Goal: Transaction & Acquisition: Purchase product/service

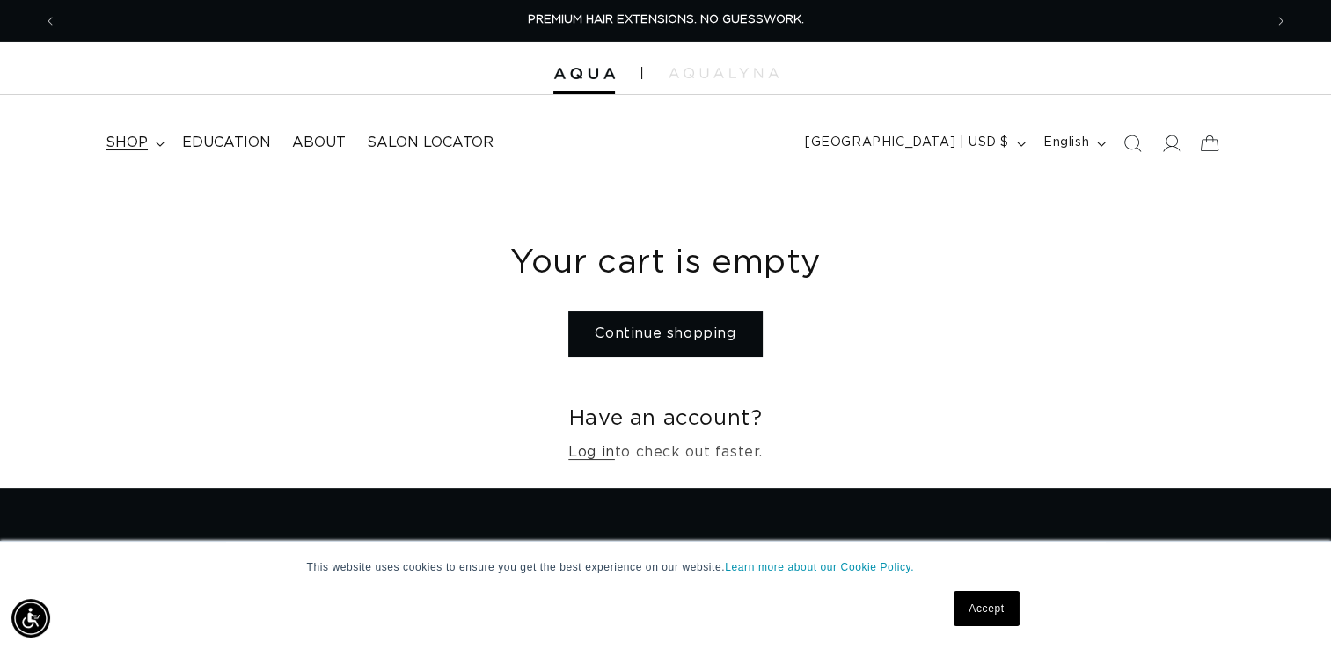
click at [136, 143] on span "shop" at bounding box center [127, 143] width 42 height 18
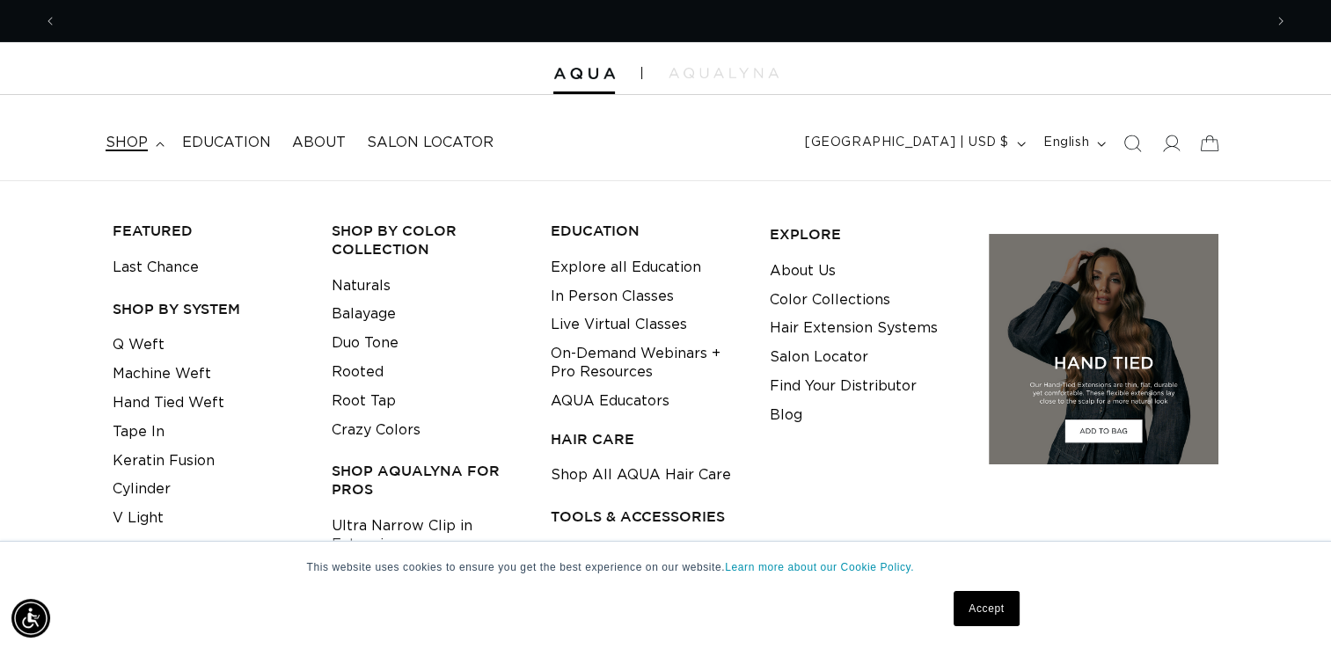
scroll to position [0, 1207]
click at [135, 345] on link "Q Weft" at bounding box center [139, 345] width 52 height 29
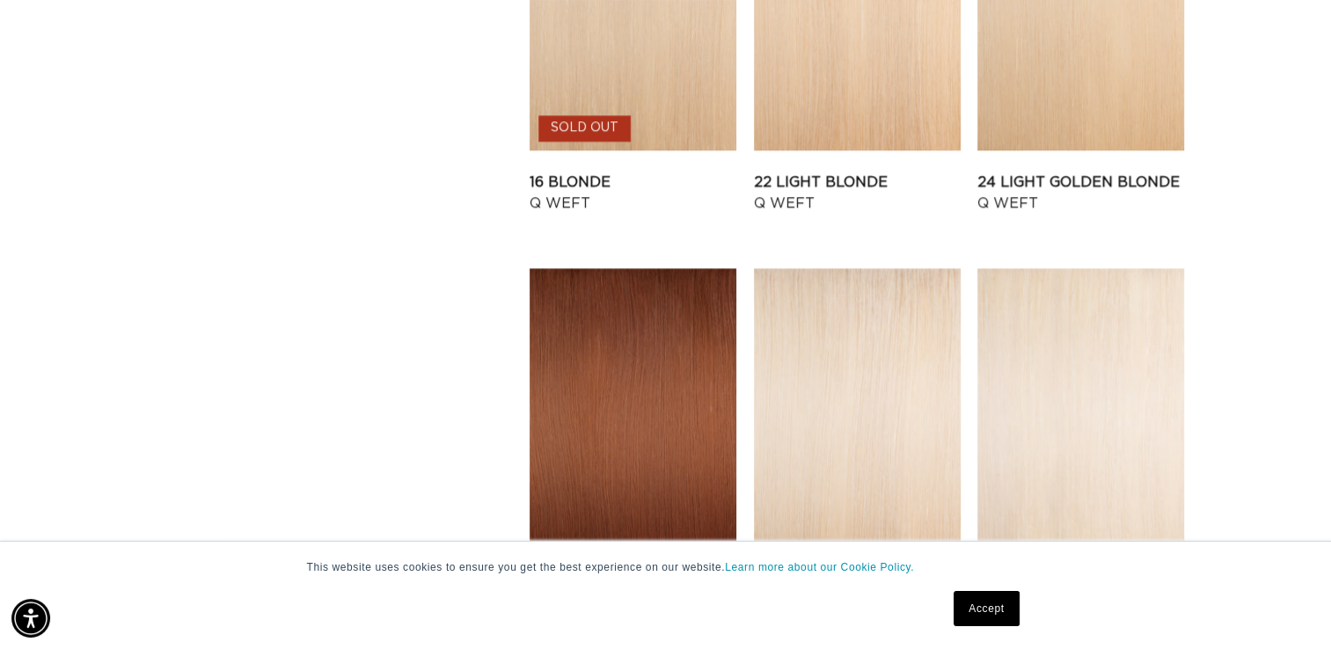
scroll to position [0, 2412]
click at [891, 172] on link "22 Light Blonde Q Weft" at bounding box center [857, 193] width 207 height 42
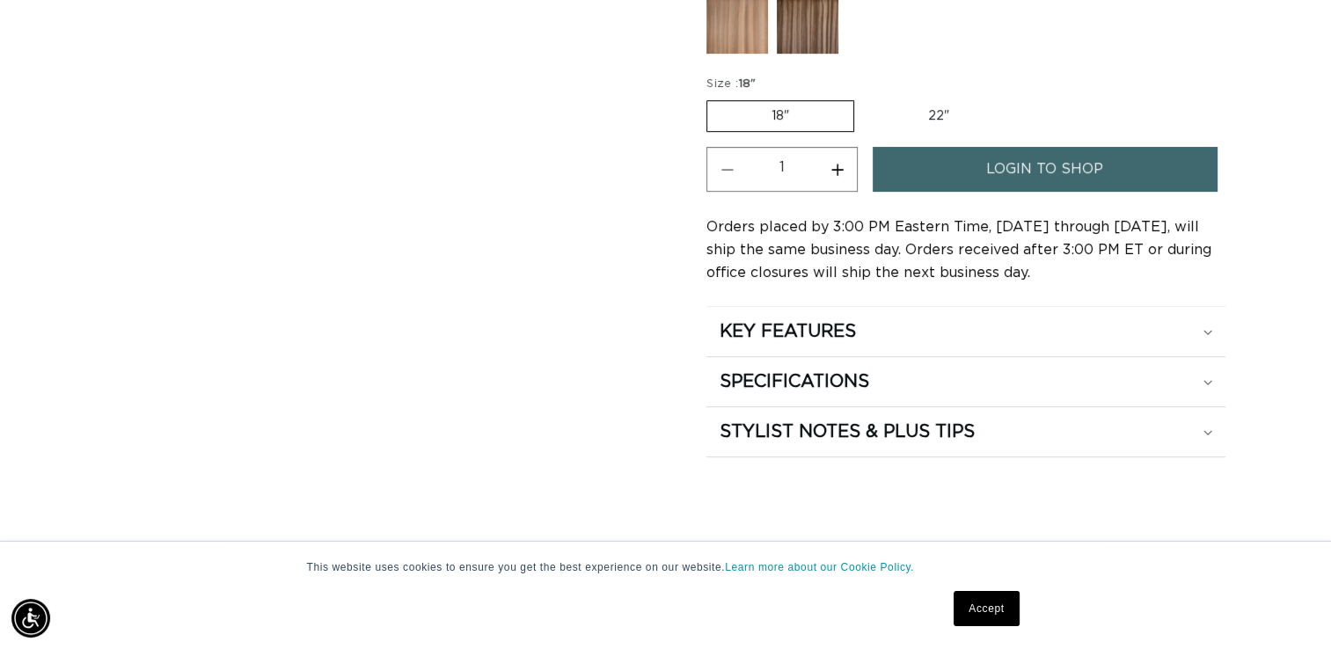
scroll to position [0, 2412]
click at [1133, 162] on link "login to shop" at bounding box center [1045, 169] width 344 height 45
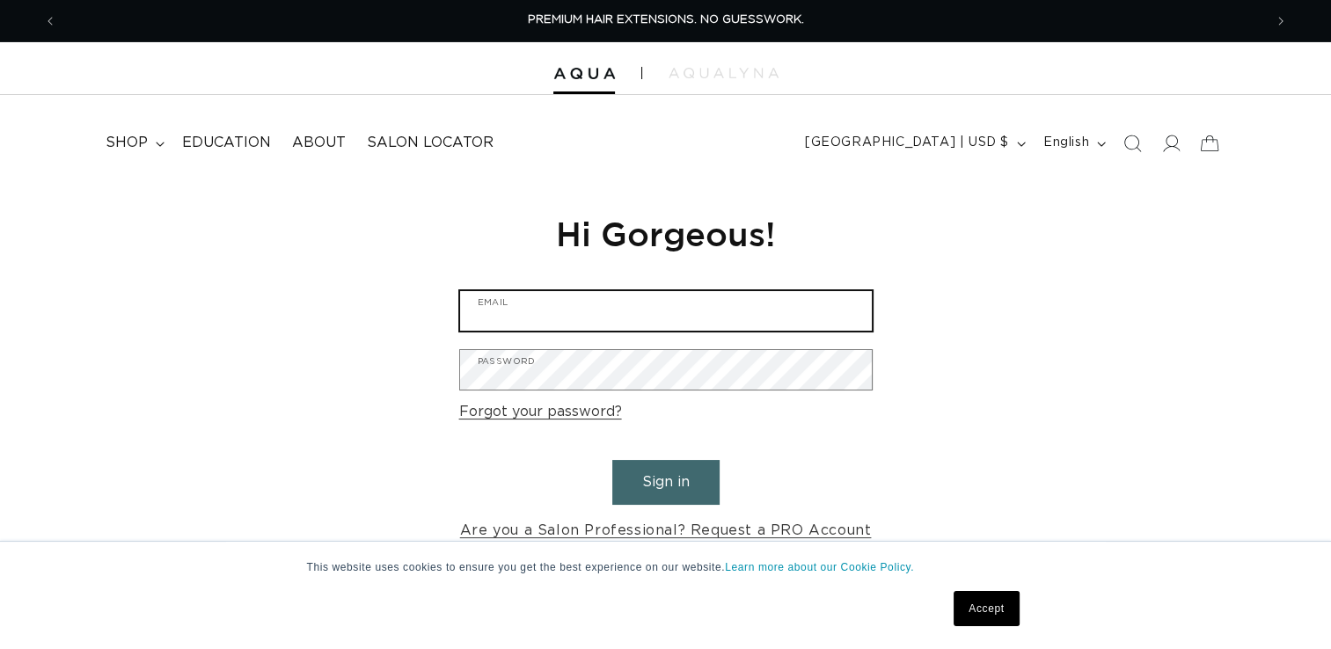
type input "info@thebellasalon.com"
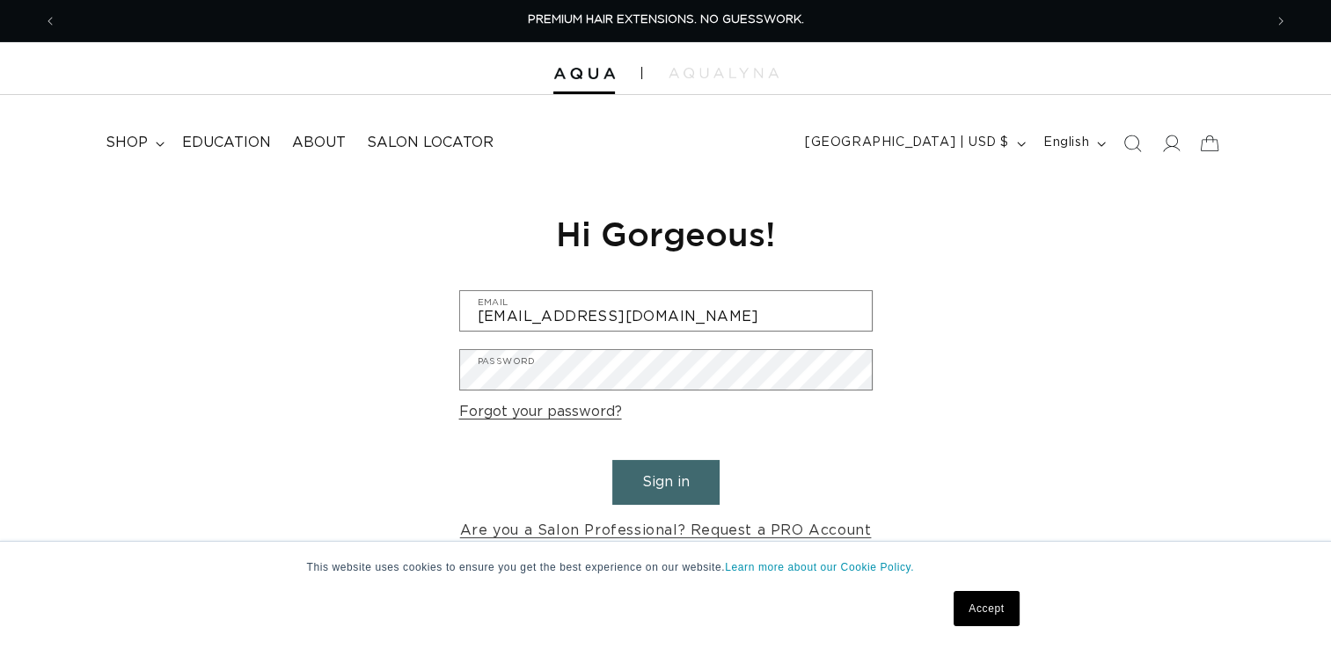
click at [676, 466] on button "Sign in" at bounding box center [665, 482] width 107 height 45
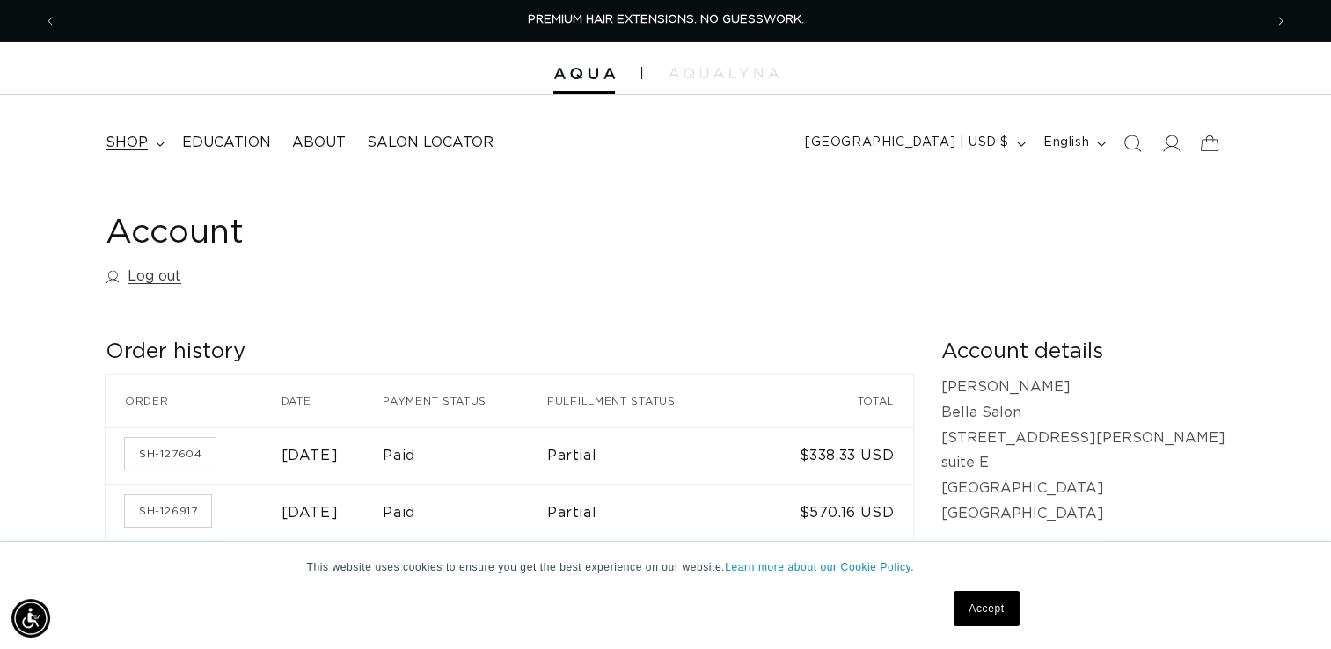
click at [124, 151] on span "shop" at bounding box center [127, 143] width 42 height 18
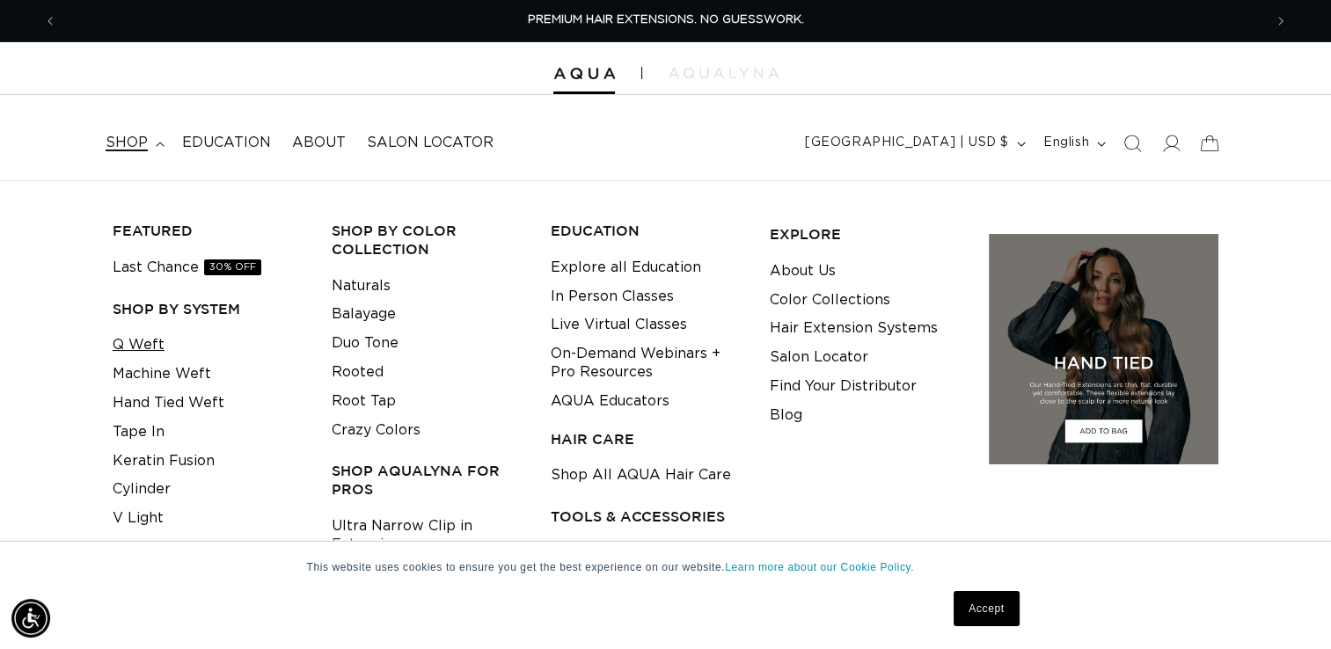
click at [144, 345] on link "Q Weft" at bounding box center [139, 345] width 52 height 29
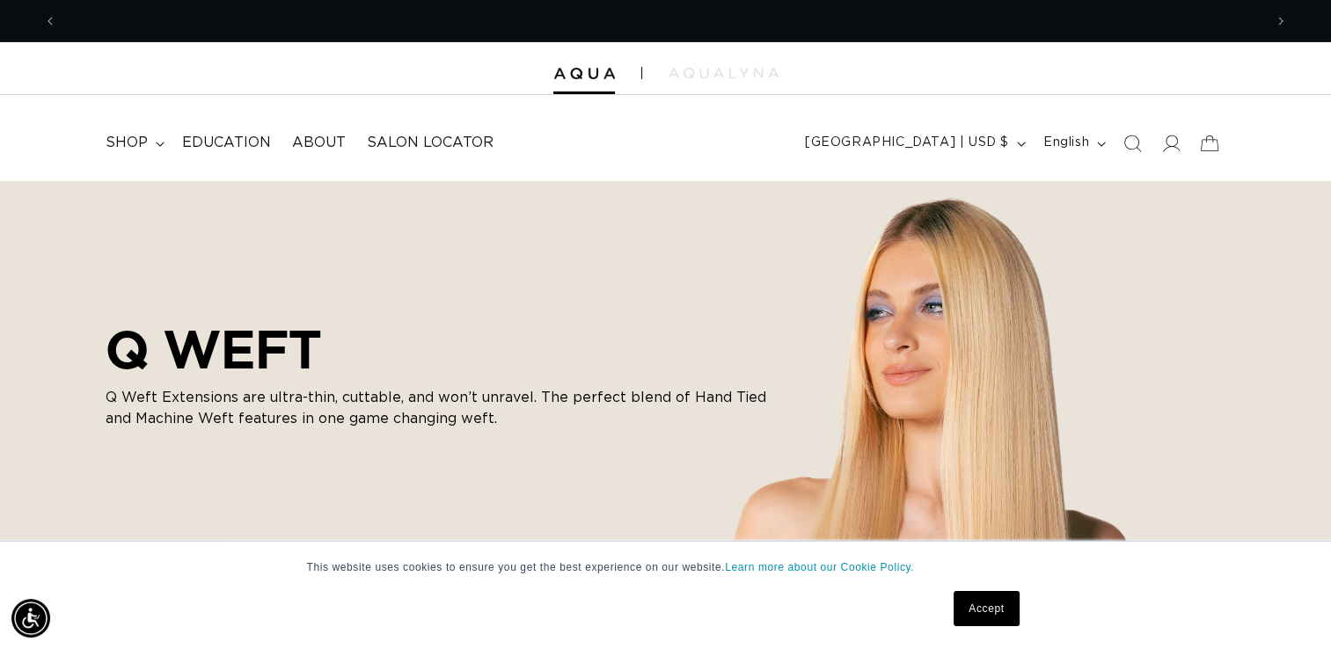
scroll to position [0, 1207]
click at [140, 136] on span "shop" at bounding box center [127, 143] width 42 height 18
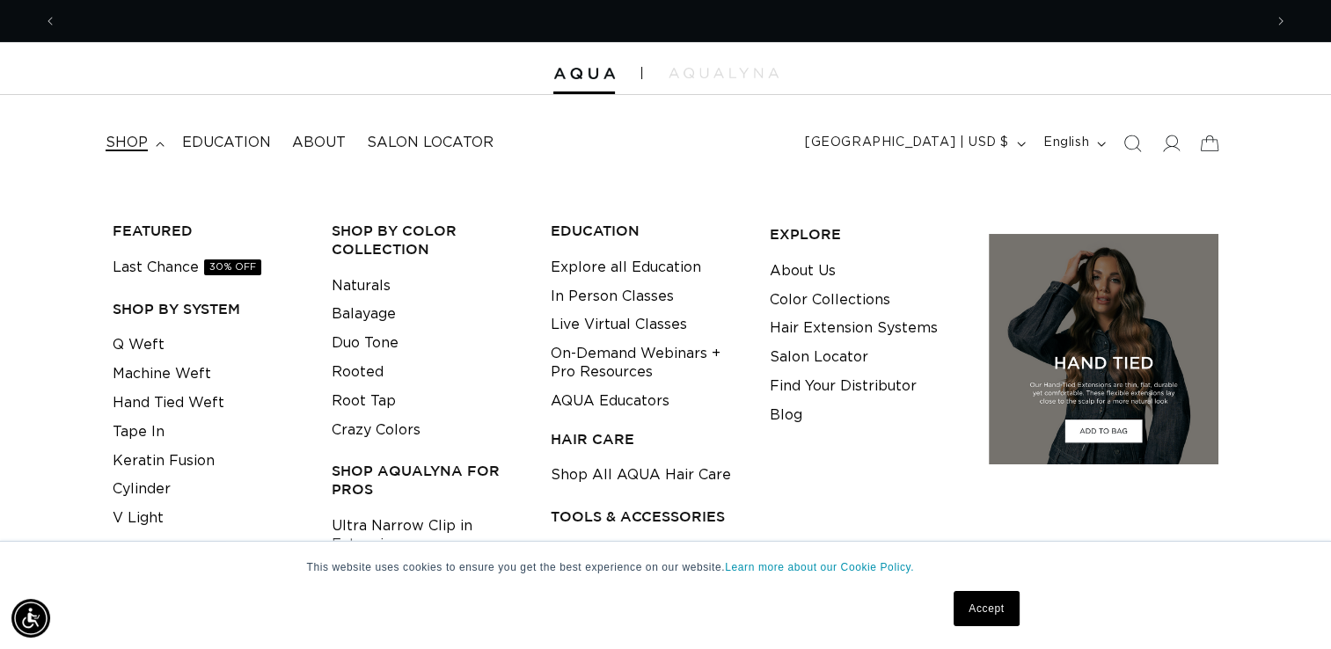
scroll to position [0, 2412]
click at [140, 346] on link "Q Weft" at bounding box center [139, 345] width 52 height 29
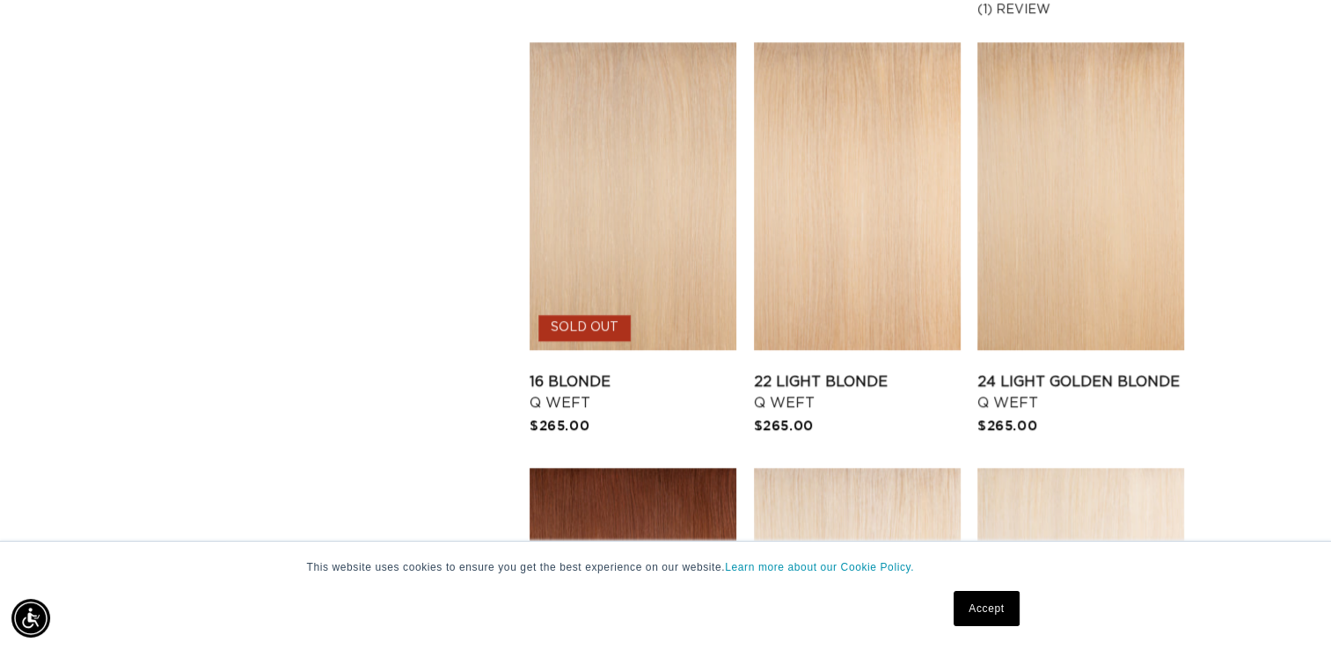
scroll to position [1978, 0]
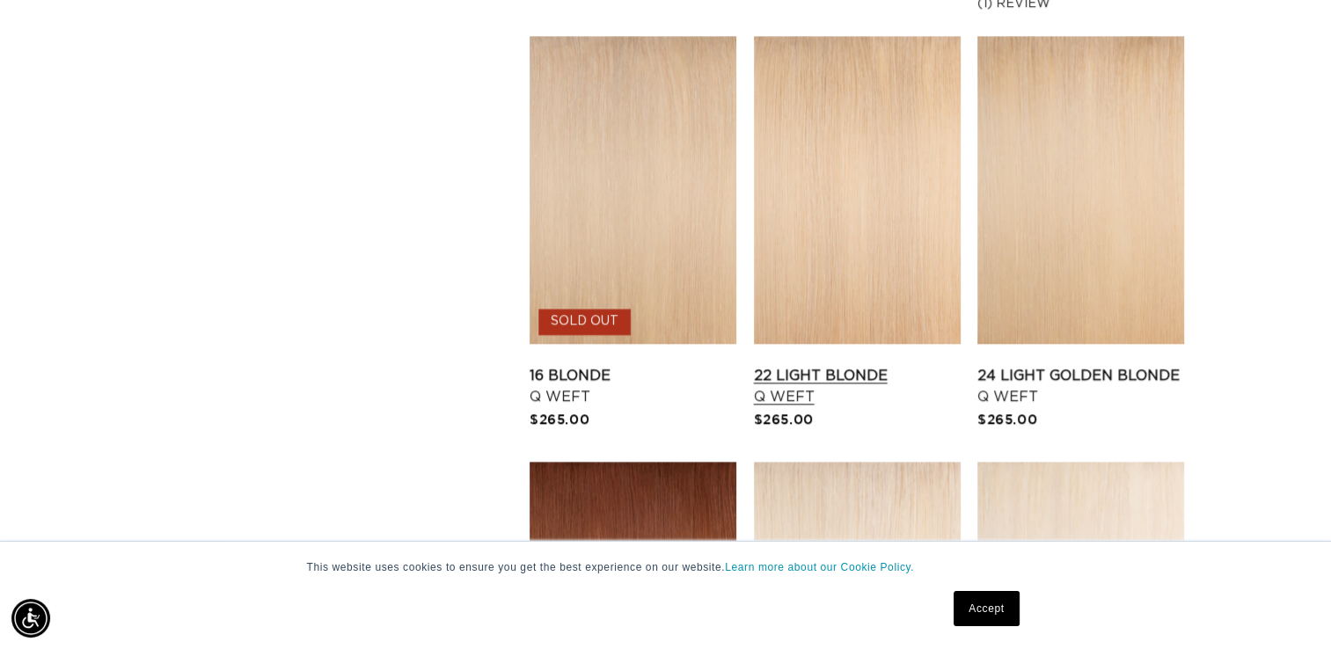
click at [936, 365] on link "22 Light Blonde Q Weft" at bounding box center [857, 386] width 207 height 42
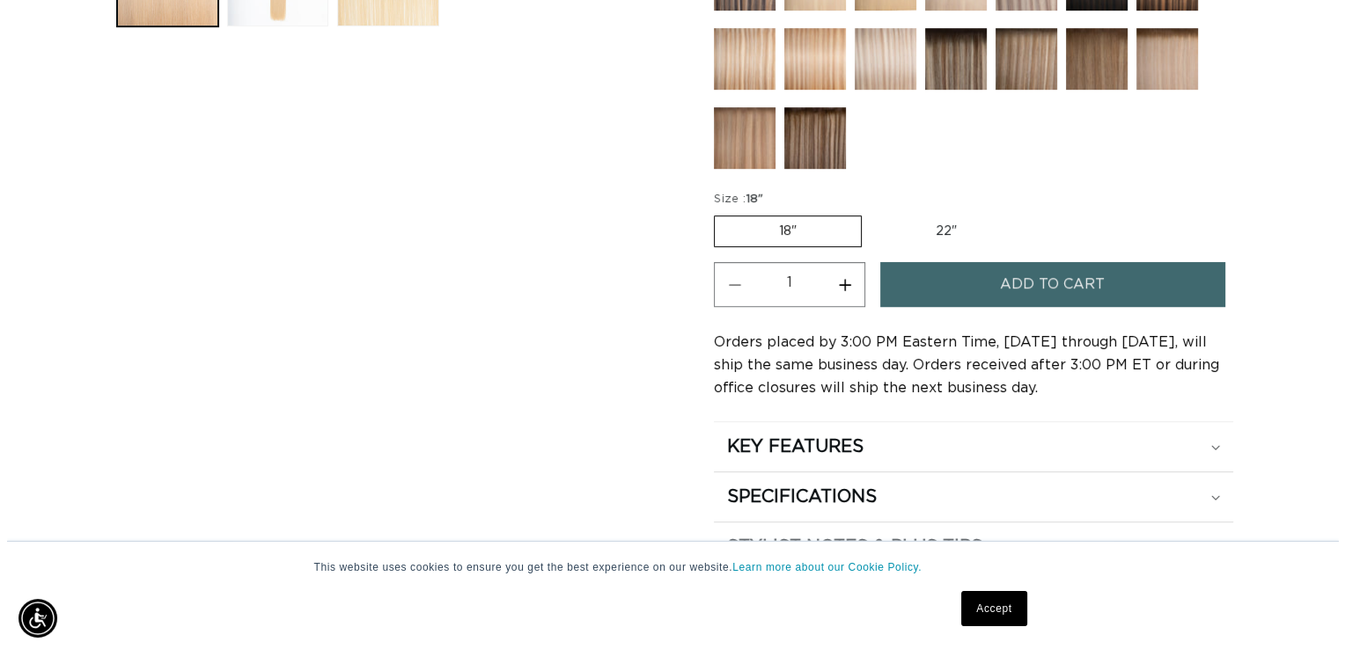
scroll to position [0, 2412]
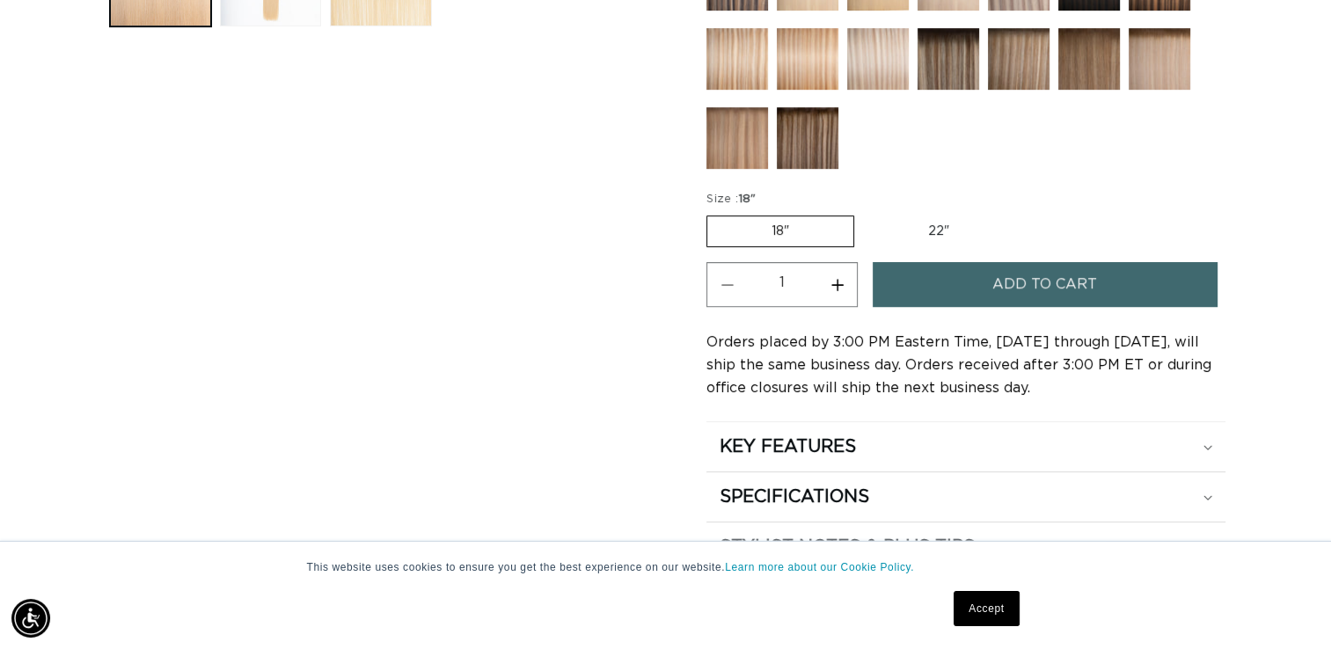
click at [1102, 270] on button "Add to cart" at bounding box center [1045, 284] width 344 height 45
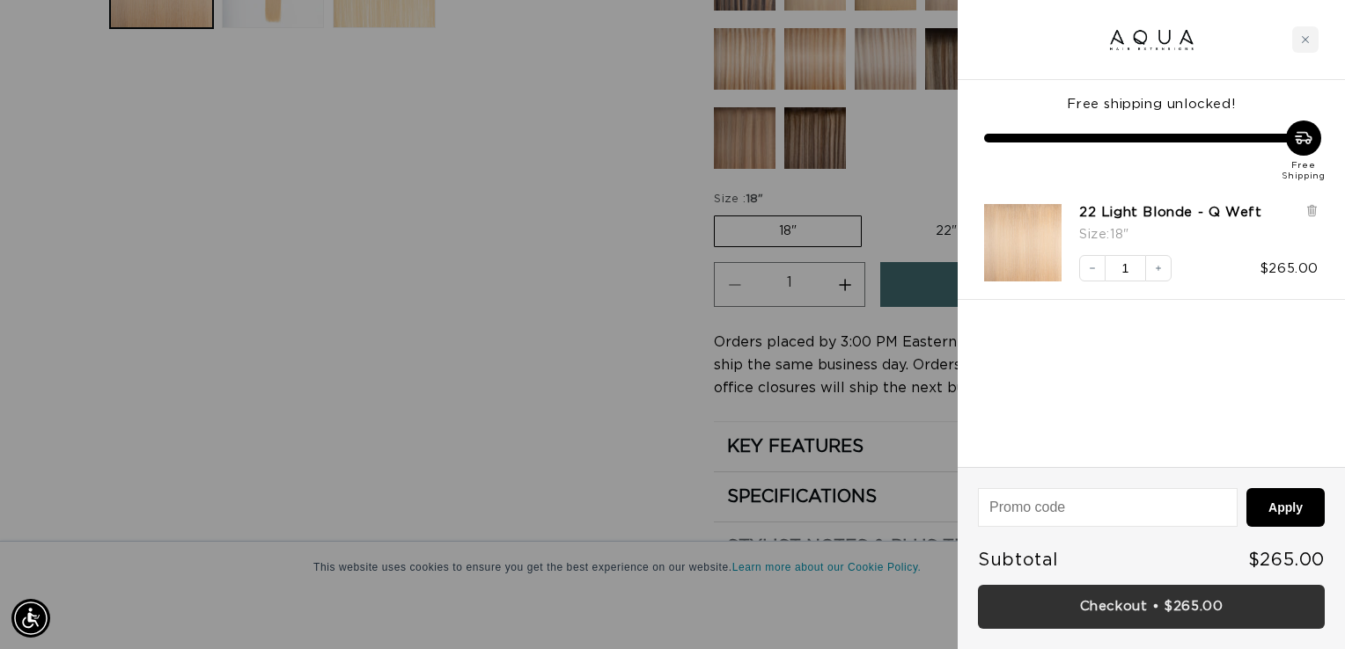
scroll to position [0, 2439]
click at [1141, 613] on link "Checkout • $265.00" at bounding box center [1151, 607] width 347 height 45
